Goal: Ask a question

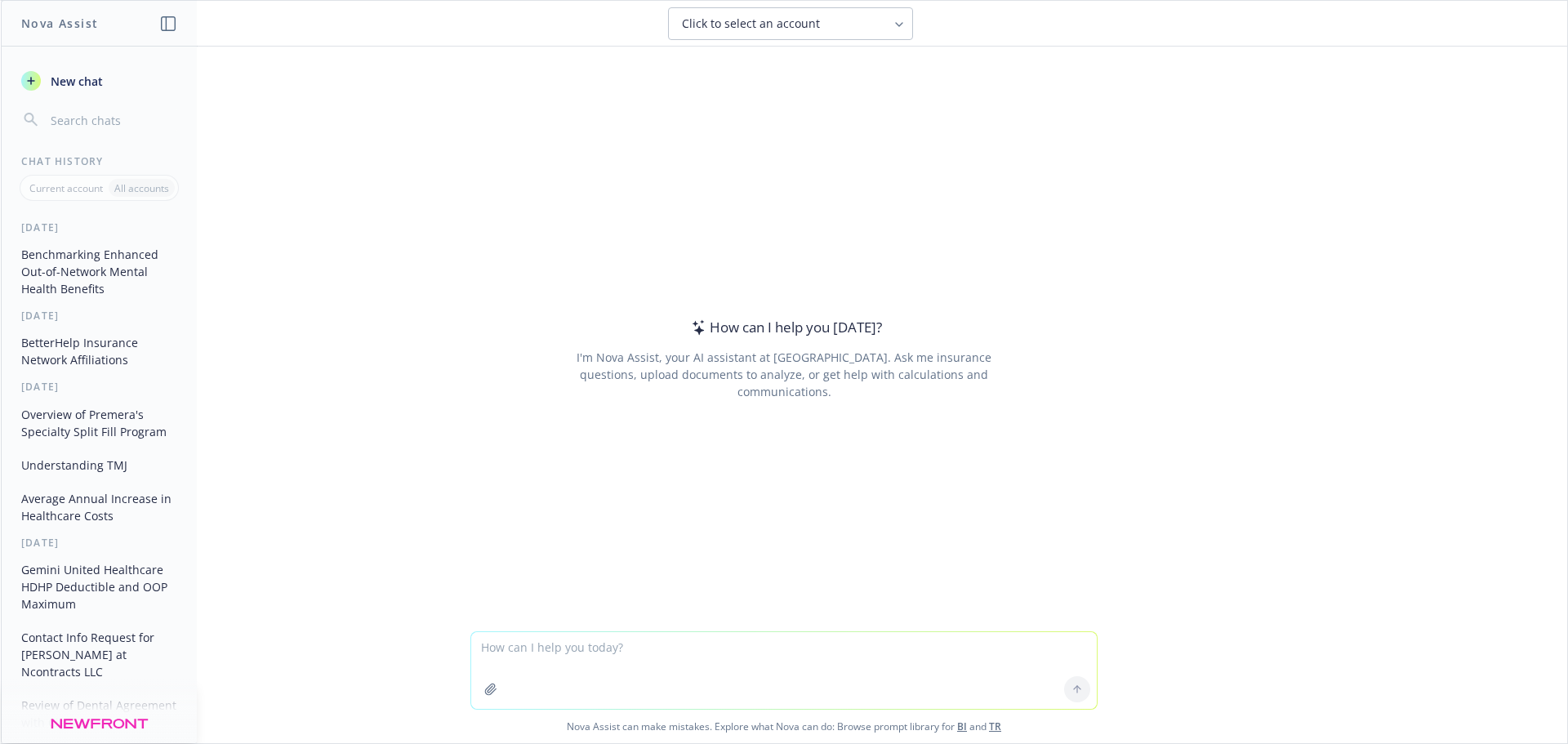
click at [584, 635] on textarea at bounding box center [784, 670] width 626 height 77
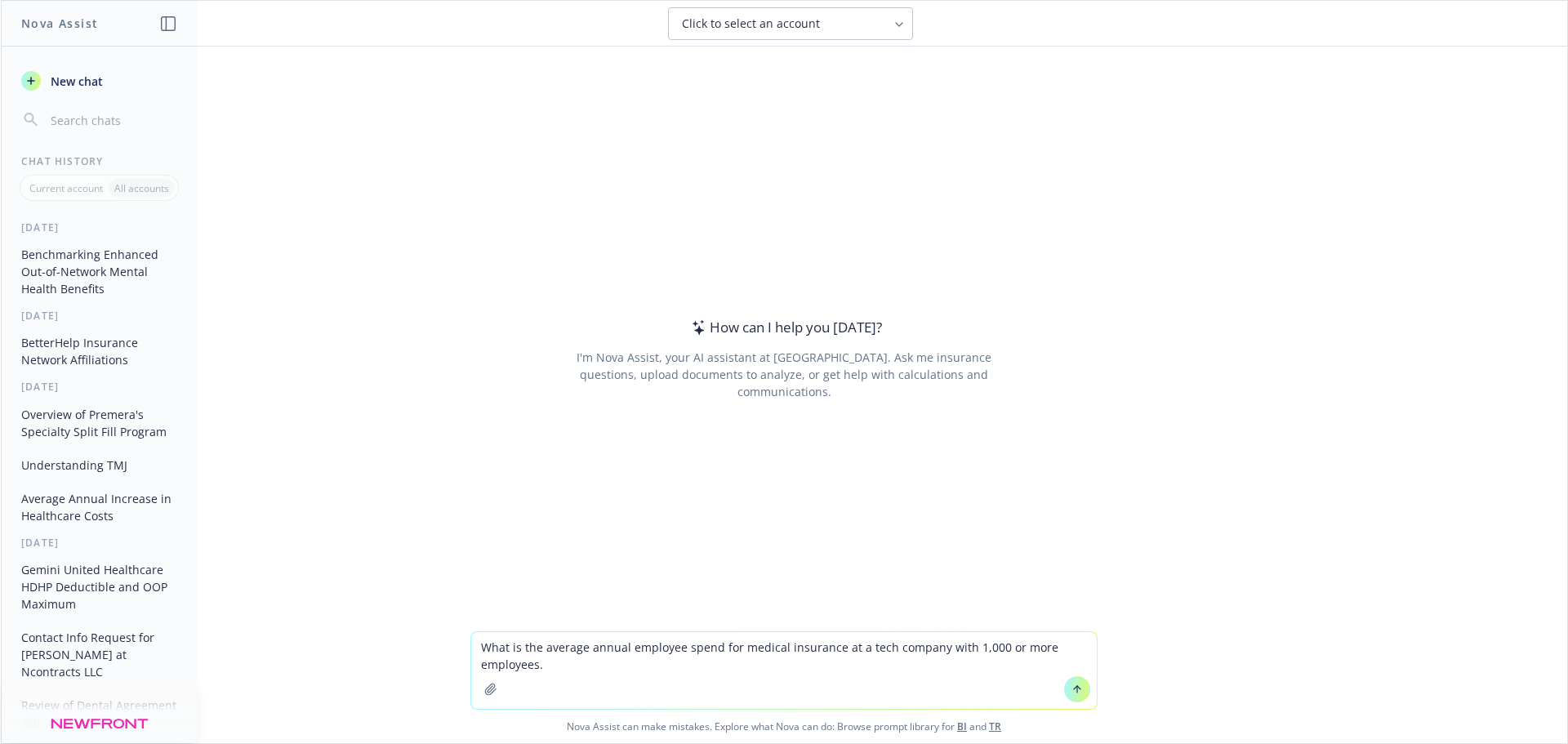
click at [620, 647] on textarea "What is the average annual employee spend for medical insurance at a tech compa…" at bounding box center [784, 670] width 626 height 77
click at [672, 651] on textarea "What is the average annual employee spend for medical insurance at a tech compa…" at bounding box center [784, 670] width 626 height 77
type textarea "What is the average annual out of pocket contribution expense for an employee o…"
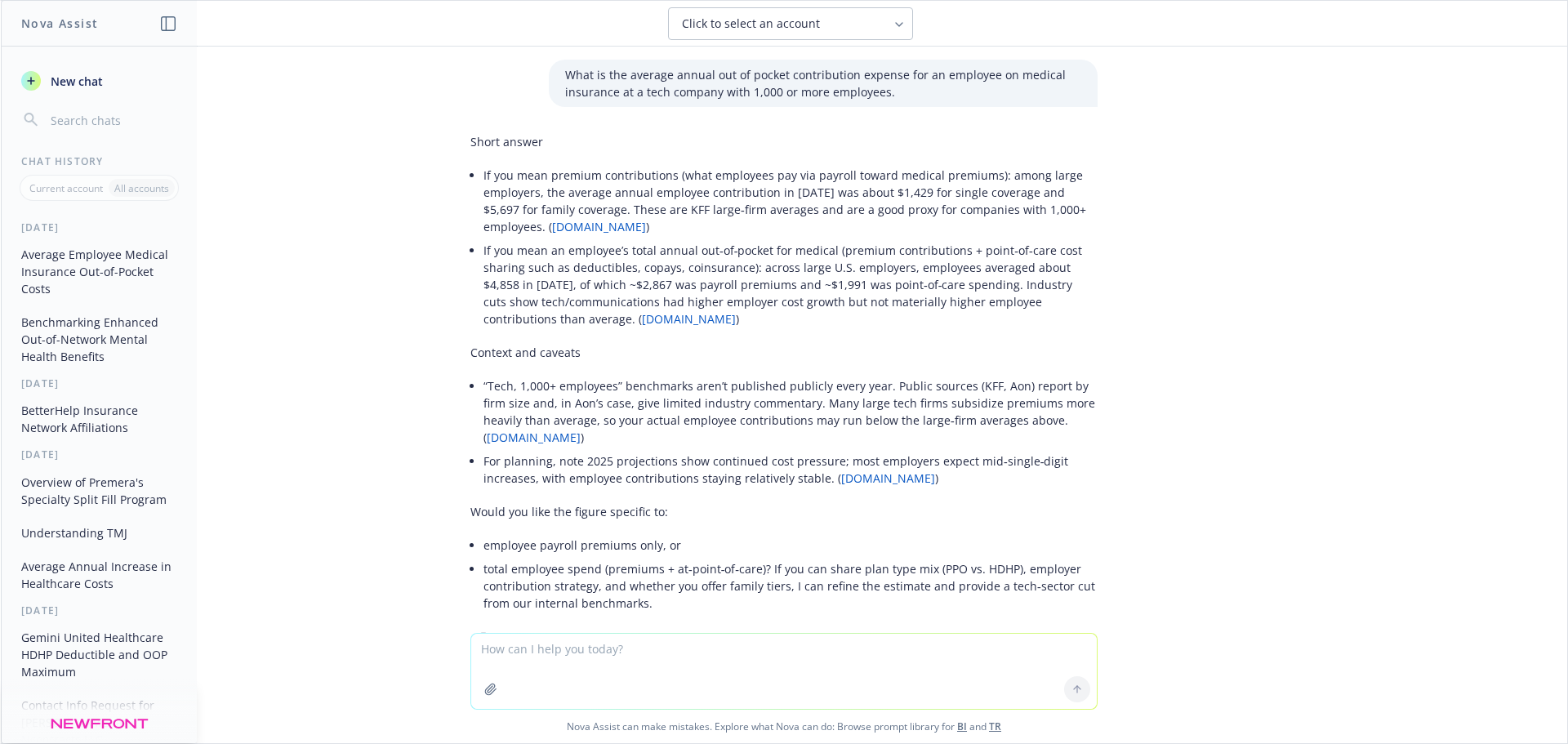
scroll to position [40, 0]
